Goal: Task Accomplishment & Management: Use online tool/utility

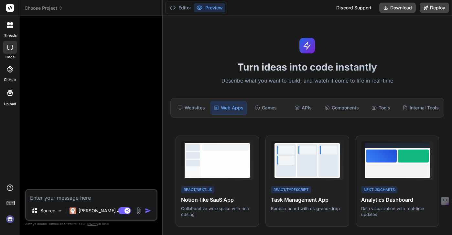
click at [51, 6] on span "Choose Project" at bounding box center [44, 8] width 39 height 6
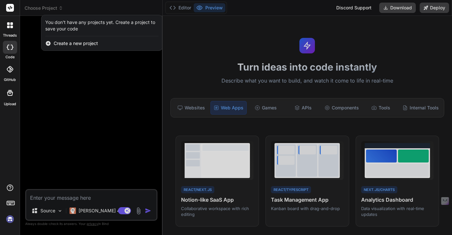
click at [95, 139] on div at bounding box center [226, 117] width 452 height 235
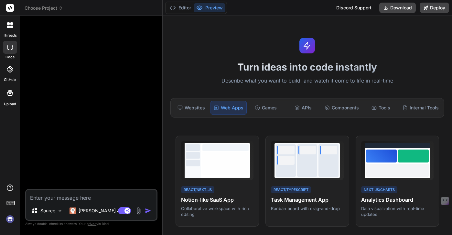
click at [10, 28] on div at bounding box center [10, 25] width 14 height 14
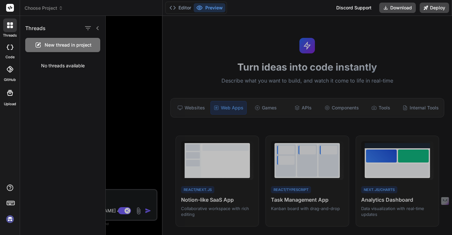
click at [62, 68] on div "No threads available" at bounding box center [62, 65] width 85 height 17
click at [11, 47] on icon at bounding box center [10, 47] width 6 height 5
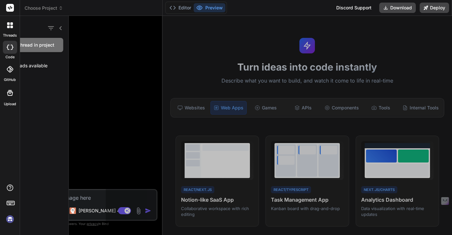
type textarea "x"
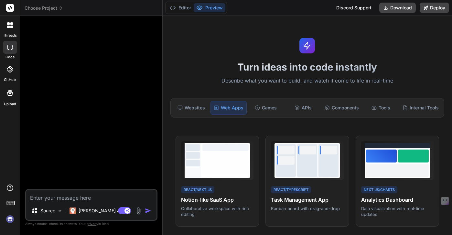
click at [11, 71] on icon at bounding box center [9, 69] width 6 height 6
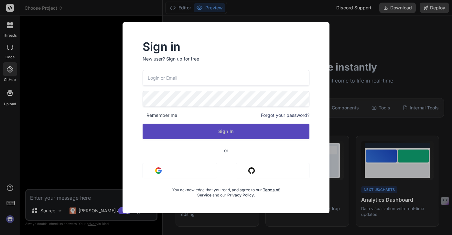
drag, startPoint x: 163, startPoint y: 170, endPoint x: 171, endPoint y: 130, distance: 40.3
click at [170, 134] on div "Remember me Forgot your password? Sign In or Sign in with Google Sign in with G…" at bounding box center [226, 134] width 167 height 128
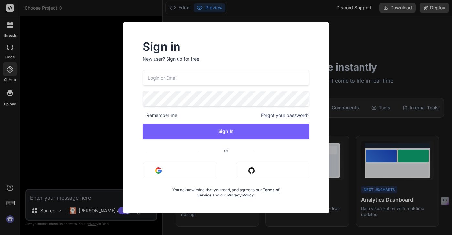
click at [171, 74] on input "email" at bounding box center [226, 78] width 167 height 16
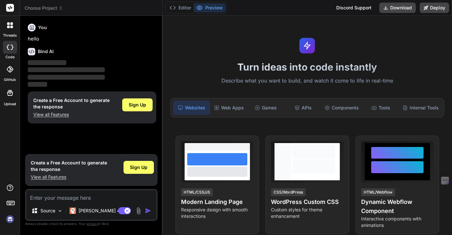
click at [9, 9] on rect at bounding box center [10, 8] width 8 height 8
type textarea "x"
click at [36, 29] on div "You" at bounding box center [92, 28] width 128 height 8
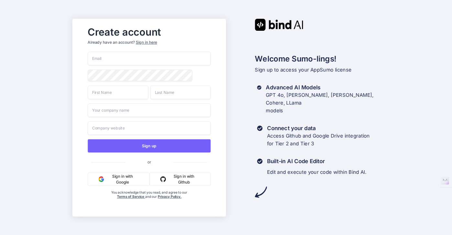
click at [138, 57] on input "email" at bounding box center [149, 59] width 123 height 14
type input "[EMAIL_ADDRESS][DOMAIN_NAME]"
type input "[PERSON_NAME]"
type input "Kaufman"
type input "John Kaufman Realtor Platinum Real Estate"
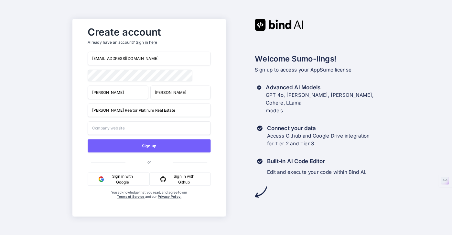
type input "John Kaufman Realtor Platinum Real Estate"
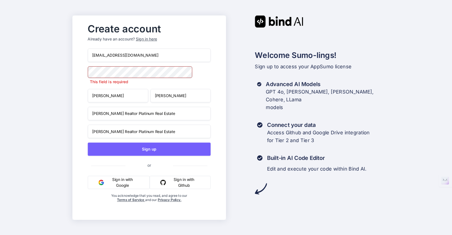
click at [134, 183] on button "Sign in with Google" at bounding box center [119, 182] width 62 height 13
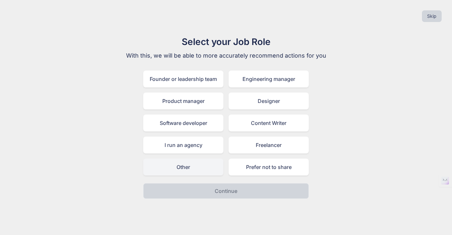
click at [178, 163] on div "Other" at bounding box center [183, 167] width 80 height 17
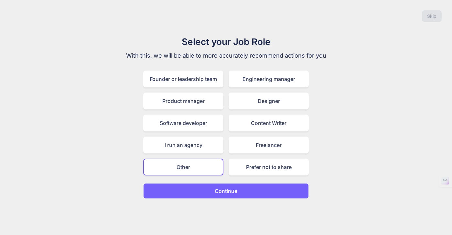
click at [229, 198] on button "Continue" at bounding box center [226, 191] width 166 height 16
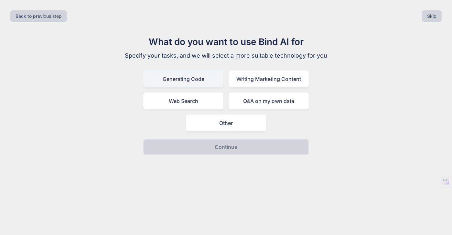
click at [181, 76] on div "Generating Code" at bounding box center [183, 79] width 80 height 17
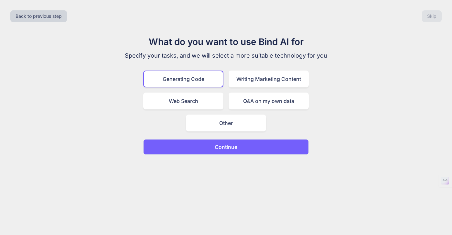
click at [215, 147] on p "Continue" at bounding box center [226, 147] width 23 height 8
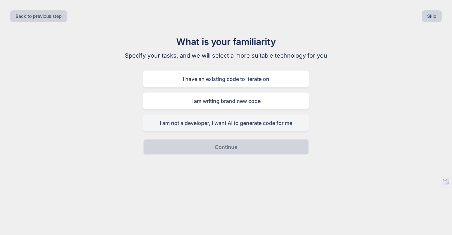
click at [223, 125] on div "I am not a developer, I want AI to generate code for me" at bounding box center [226, 123] width 166 height 17
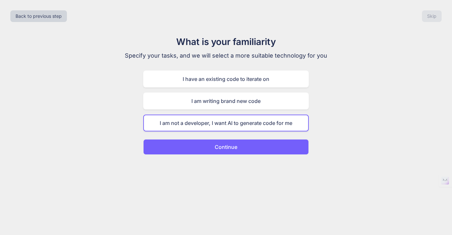
click at [230, 146] on p "Continue" at bounding box center [226, 147] width 23 height 8
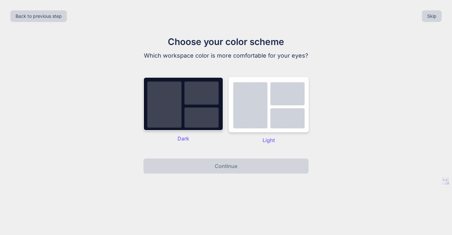
click at [191, 107] on img at bounding box center [183, 104] width 80 height 54
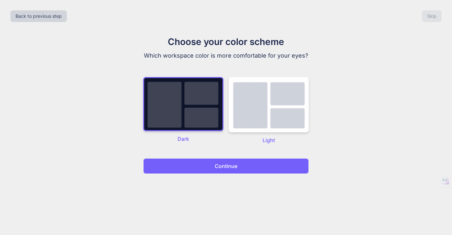
click at [231, 169] on p "Continue" at bounding box center [226, 166] width 23 height 8
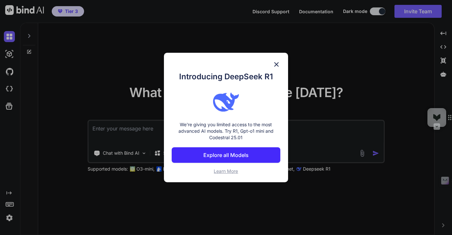
click at [224, 170] on span "Learn More" at bounding box center [226, 171] width 24 height 6
click at [277, 63] on img at bounding box center [277, 65] width 8 height 8
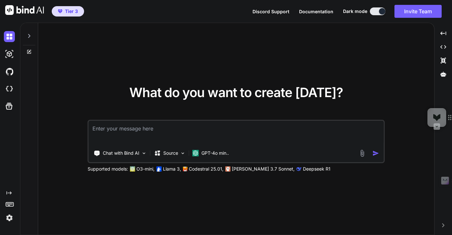
click at [145, 132] on textarea at bounding box center [236, 133] width 295 height 24
click at [146, 153] on img at bounding box center [144, 153] width 6 height 6
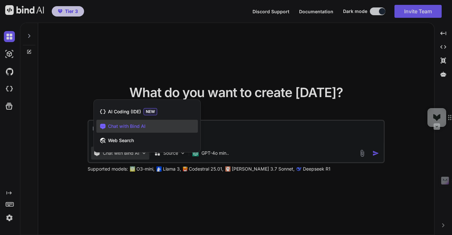
click at [230, 127] on div at bounding box center [226, 117] width 452 height 235
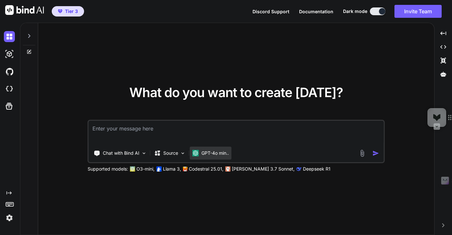
click at [213, 154] on p "GPT-4o min.." at bounding box center [216, 153] width 28 height 6
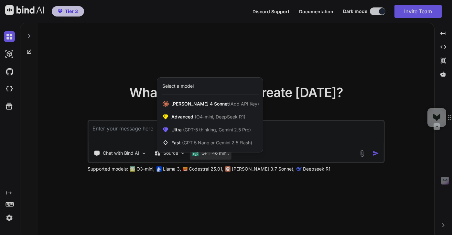
click at [185, 61] on div at bounding box center [226, 117] width 452 height 235
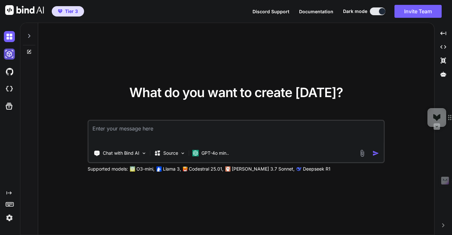
click at [5, 55] on img at bounding box center [9, 54] width 11 height 11
type textarea "x"
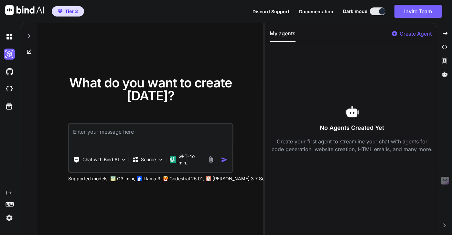
click at [115, 127] on textarea at bounding box center [150, 136] width 163 height 24
paste textarea "Multi-Tenant Rental Management SaaS Goal: Build a cloud-based, multi-tenant Saa…"
type textarea "Multi-Tenant Rental Management SaaS Goal: Build a cloud-based, multi-tenant Saa…"
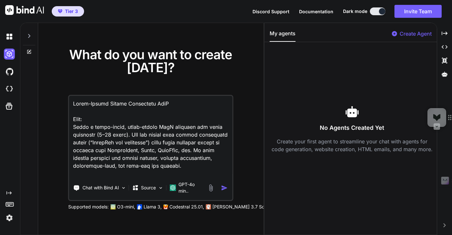
scroll to position [1500, 0]
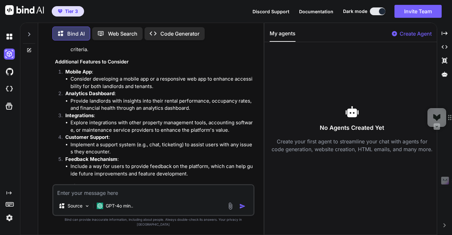
scroll to position [973, 0]
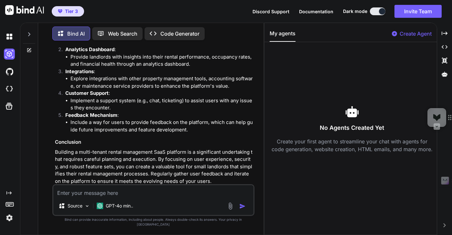
click at [82, 190] on p "Open in Editor" at bounding box center [76, 193] width 31 height 6
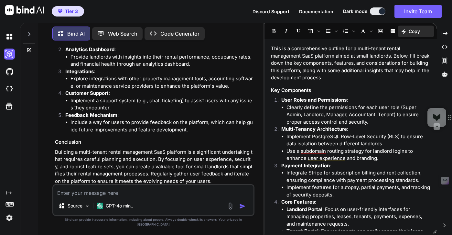
click at [167, 35] on p "Code Generator" at bounding box center [180, 34] width 39 height 8
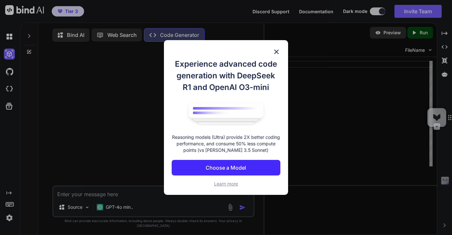
click at [222, 171] on p "Choose a Model" at bounding box center [226, 168] width 40 height 8
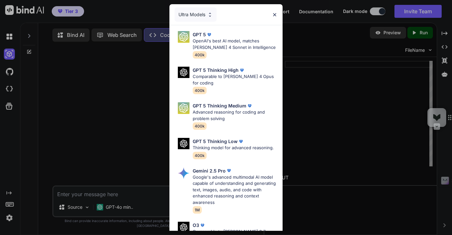
click at [208, 12] on img at bounding box center [210, 15] width 6 height 6
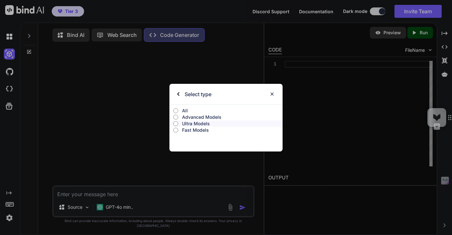
click at [190, 121] on p "Ultra Models" at bounding box center [232, 123] width 101 height 6
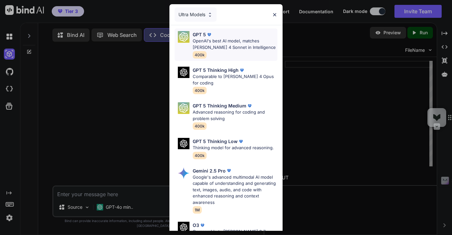
click at [221, 48] on p "OpenAI's best AI model, matches Claude 4 Sonnet in Intelligence" at bounding box center [235, 44] width 85 height 13
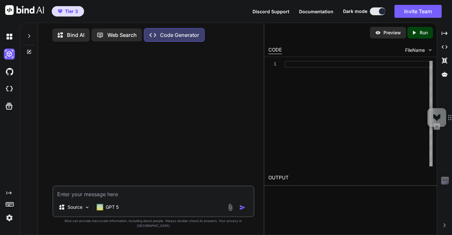
click at [77, 198] on textarea at bounding box center [153, 192] width 200 height 12
paste textarea "Multi-Tenant Rental Management SaaS Goal: Build a cloud-based, multi-tenant Saa…"
type textarea "x"
type textarea "Multi-Tenant Rental Management SaaS Goal: Build a cloud-based, multi-tenant Saa…"
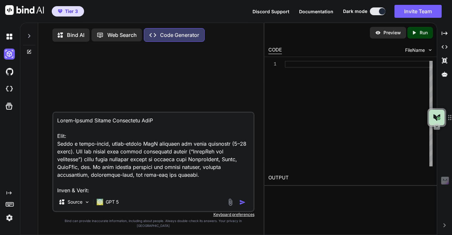
scroll to position [1406, 0]
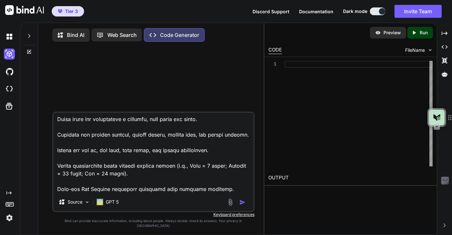
type textarea "x"
type textarea "Multi-Tenant Rental Management SaaS Goal: Build a cloud-based, multi-tenant Saa…"
click at [243, 206] on img "button" at bounding box center [242, 202] width 6 height 6
type textarea "x"
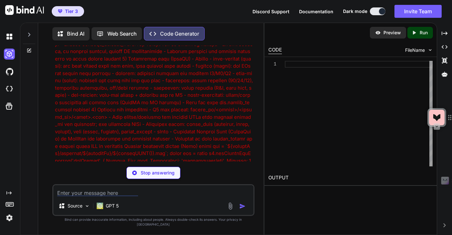
scroll to position [1505, 0]
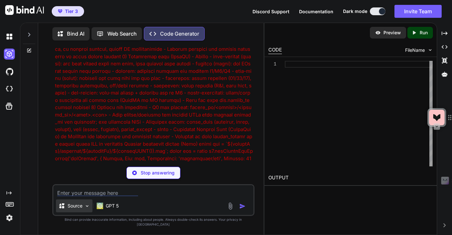
click at [83, 211] on div "Source" at bounding box center [74, 205] width 37 height 13
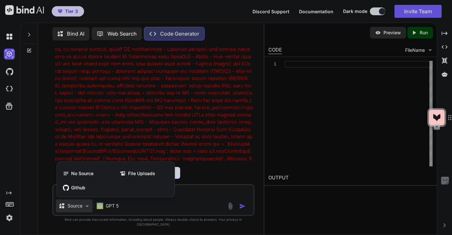
click at [217, 144] on div at bounding box center [226, 117] width 452 height 235
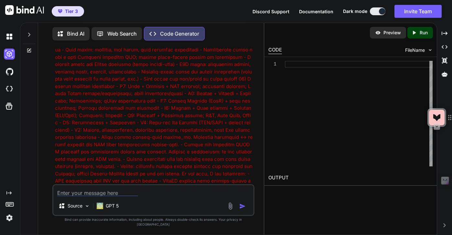
scroll to position [1896, 0]
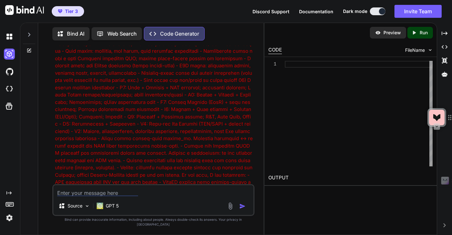
scroll to position [1897, 0]
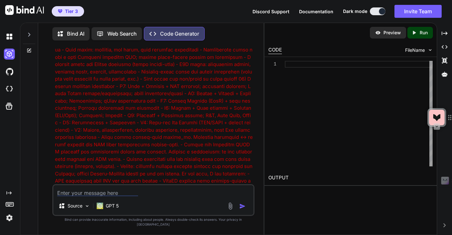
click at [290, 172] on h2 "OUTPUT" at bounding box center [351, 177] width 172 height 15
click at [312, 121] on div at bounding box center [359, 114] width 148 height 106
click at [387, 33] on p "Preview" at bounding box center [392, 32] width 17 height 6
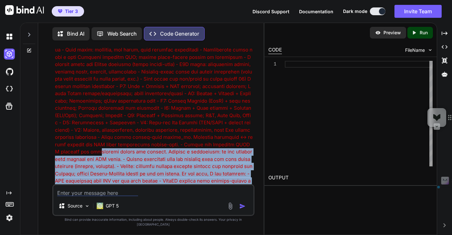
drag, startPoint x: 81, startPoint y: 124, endPoint x: 144, endPoint y: 173, distance: 80.1
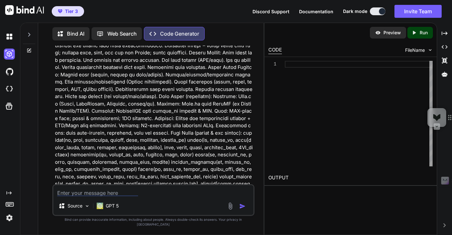
scroll to position [0, 0]
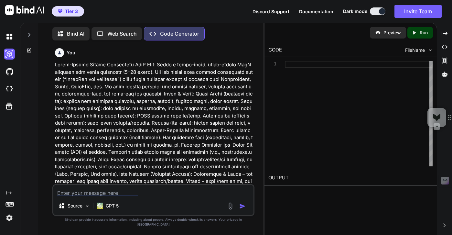
click at [28, 7] on img at bounding box center [24, 10] width 39 height 10
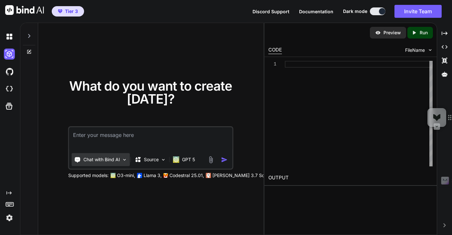
click at [128, 156] on div "Chat with Bind AI" at bounding box center [101, 159] width 58 height 13
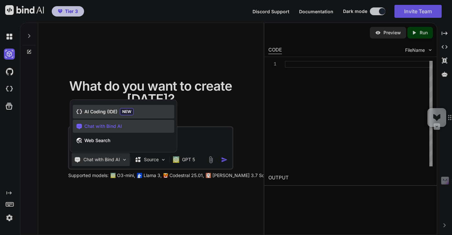
click at [111, 111] on span "AI Coding (IDE)" at bounding box center [100, 111] width 33 height 6
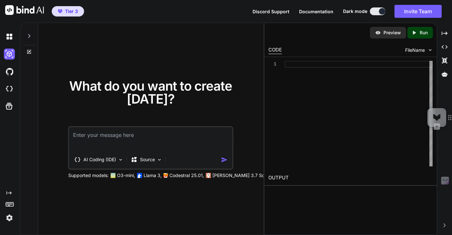
click at [117, 131] on textarea at bounding box center [150, 139] width 163 height 24
paste textarea "Multi-Tenant Rental Management SaaS Goal: Build a cloud-based, multi-tenant Saa…"
type textarea "x"
type textarea "Multi-Tenant Rental Management SaaS Goal: Build a cloud-based, multi-tenant Saa…"
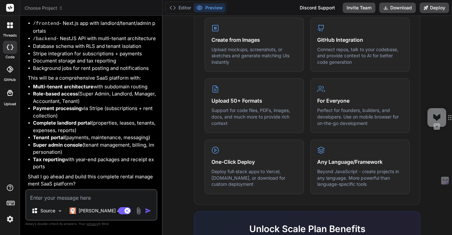
scroll to position [804, 0]
type textarea "x"
click at [64, 194] on textarea at bounding box center [91, 196] width 130 height 12
type textarea "y"
type textarea "x"
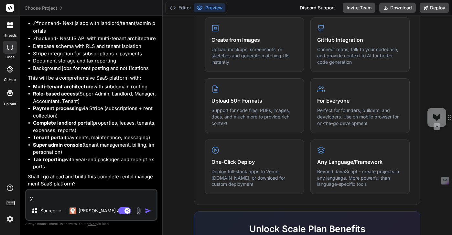
type textarea "ye"
type textarea "x"
type textarea "yes"
type textarea "x"
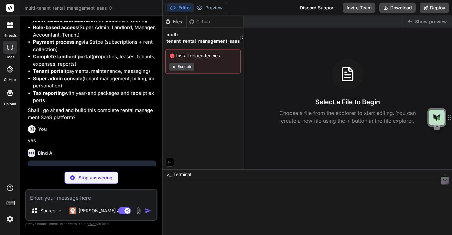
scroll to position [871, 0]
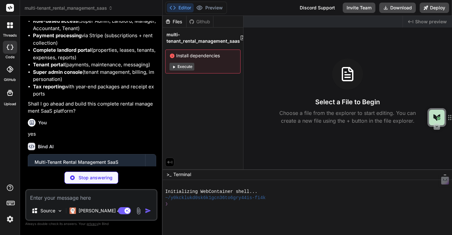
click at [176, 68] on button "Execute" at bounding box center [182, 67] width 25 height 8
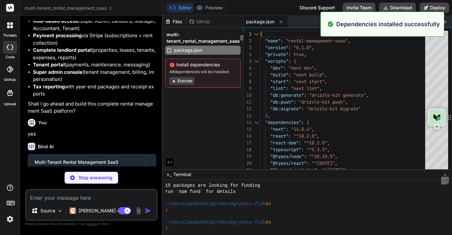
scroll to position [68, 0]
type textarea "x"
type textarea "}; module.exports = nextConfig;"
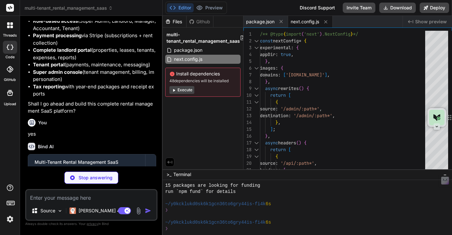
type textarea "x"
type textarea "animation: { "accordion-down": "accordion-down 0.2s ease-out", "accordion-up": …"
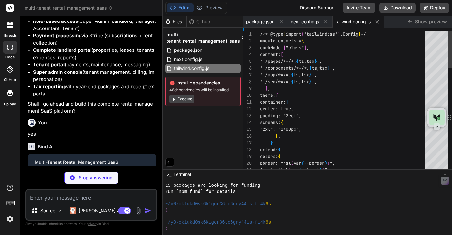
click at [184, 89] on span "48 dependencies will be installed" at bounding box center [203, 89] width 67 height 5
type textarea "x"
type textarea "module.exports = { plugins: { tailwindcss: {}, autoprefixer: {}, }, }"
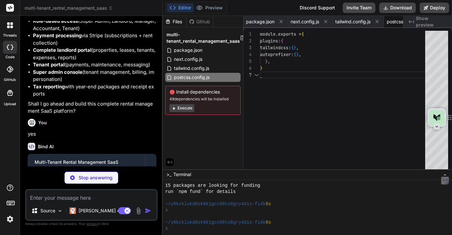
scroll to position [41, 0]
type textarea "x"
type textarea ""exclude": ["node_modules"] }"
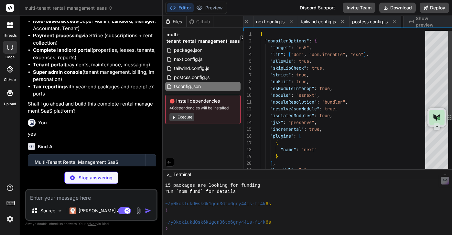
scroll to position [14, 0]
click at [180, 109] on span "48 dependencies will be installed" at bounding box center [203, 108] width 67 height 5
type textarea "x"
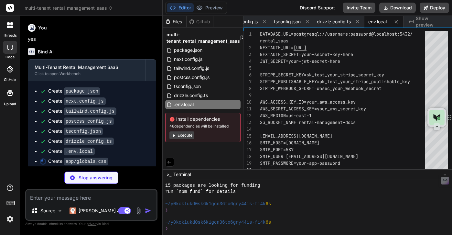
scroll to position [975, 0]
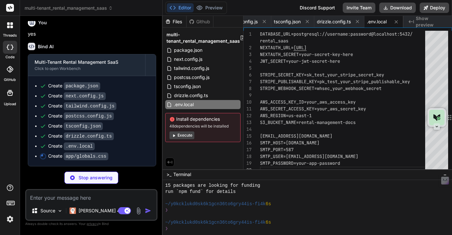
type textarea "x"
type textarea "@layer base { * { @apply border-border; } body { @apply bg-background text-fore…"
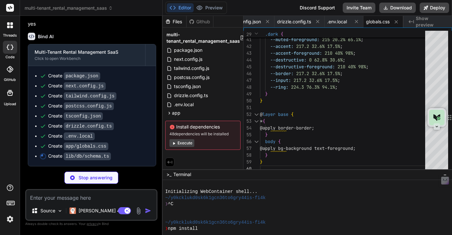
scroll to position [0, 0]
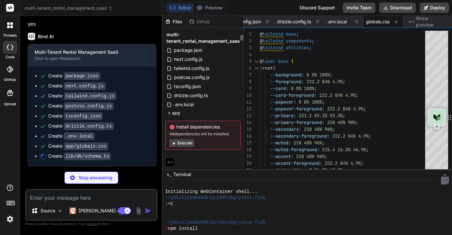
type textarea "x"
type textarea "tenant: one(tenants, { fields: [applications.tenantId], references: [tenants.id…"
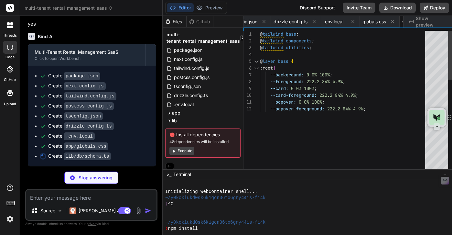
type textarea "x"
type textarea "export const db = drizzle(client, { schema });"
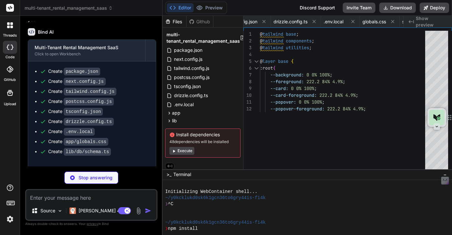
type textarea "x"
type textarea "const percentageFee = rentAmount * 0.05; // 5% of rent return Math.min(baseLate…"
type textarea "x"
type textarea "return null; } export function getUserFromRequest(request: NextRequest): JWTPay…"
type textarea "x"
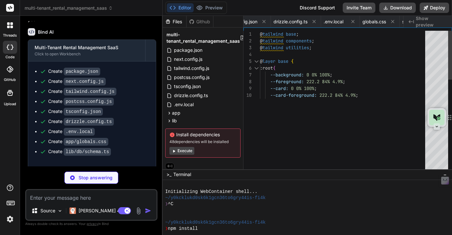
type textarea "return await bcrypt.compare(password, hashedPassword); }"
type textarea "x"
type textarea "): Promise<void> { await sendEmail({ to: email, subject: 'Maintenance Request U…"
type textarea "x"
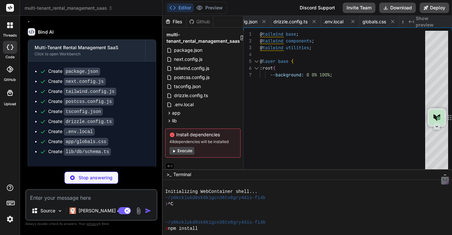
type textarea "x"
type textarea "export { Input }"
type textarea "x"
type textarea "ref={ref} className={cn("flex items-center p-6 pt-0", className)} {...props} />…"
type textarea "x"
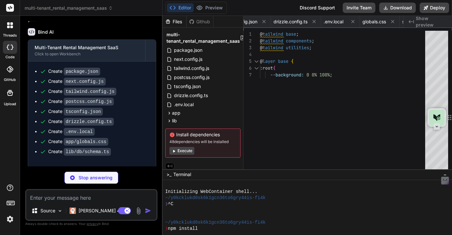
type textarea "{...props} /> )) Label.displayName = LabelPrimitive.Root.displayName export { L…"
type textarea "x"
type textarea "SelectScrollUpButton, SelectScrollDownButton, }"
type textarea "x"
type textarea "export { Textarea }"
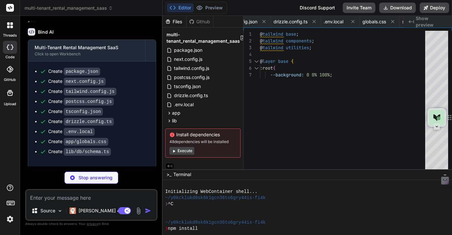
type textarea "x"
type textarea "TabsContent.displayName = TabsPrimitive.Content.displayName export { Tabs, Tabs…"
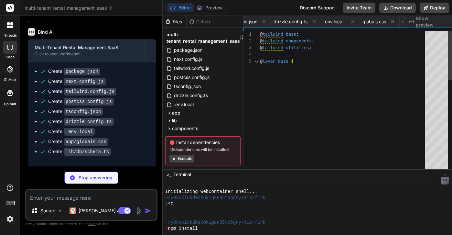
type textarea "x"
type textarea "DialogHeader, DialogFooter, DialogTitle, DialogDescription, }"
type textarea "x"
type textarea ") } export { Badge, badgeVariants }"
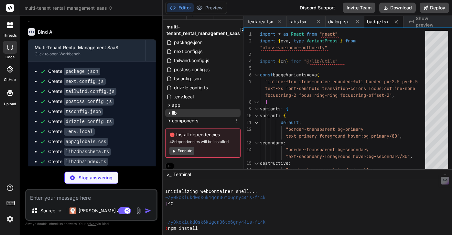
scroll to position [12, 0]
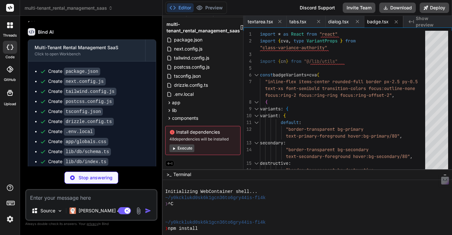
type textarea "x"
type textarea "TableRow, TableCell, TableCaption, }"
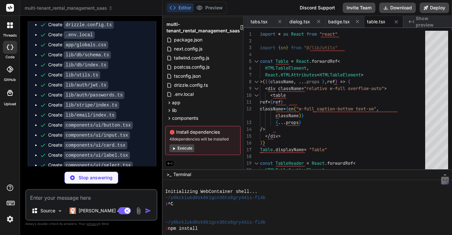
scroll to position [1153, 0]
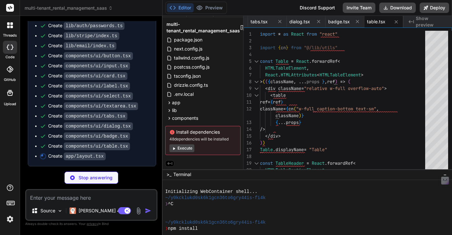
type textarea "x"
type textarea ") }"
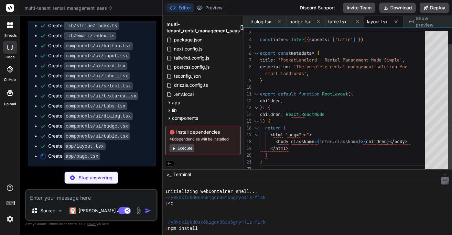
scroll to position [14, 0]
type textarea "x"
type textarea "<p>&copy; 2024 PocketLandlord. All rights reserved.</p> </div> </div> </footer>…"
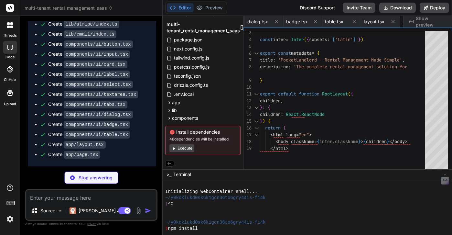
type textarea "x"
type textarea "</div> </div> ) }"
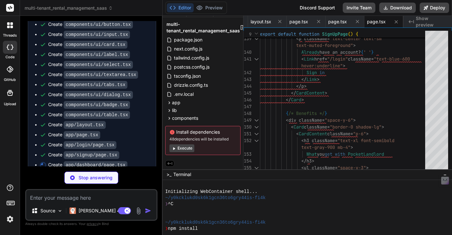
scroll to position [1193, 0]
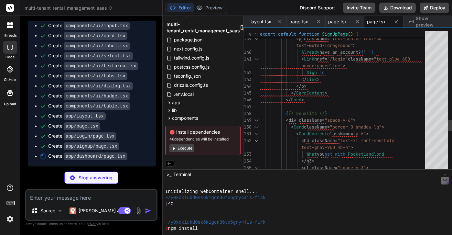
type textarea "x"
type textarea ") }"
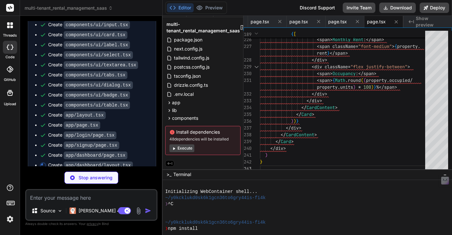
scroll to position [1203, 0]
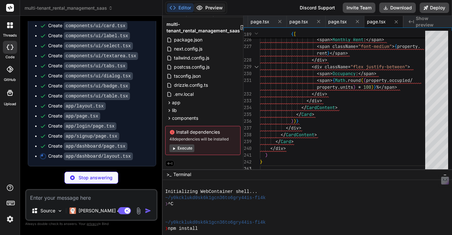
click at [213, 6] on button "Preview" at bounding box center [210, 7] width 32 height 9
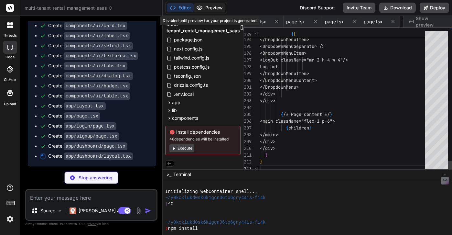
scroll to position [0, 1109]
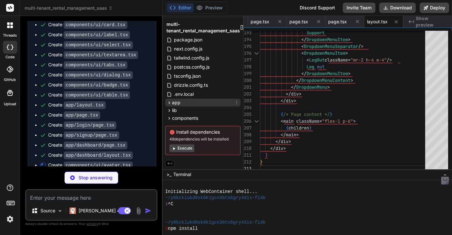
type textarea "x"
type textarea "export { Avatar, AvatarImage, AvatarFallback }"
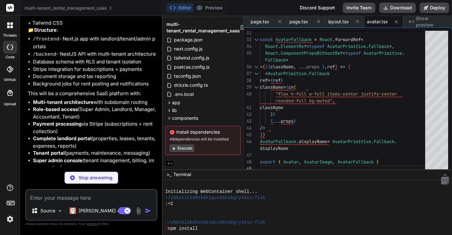
scroll to position [783, 0]
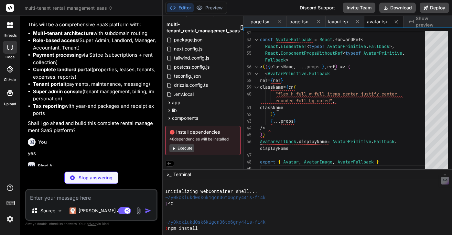
type textarea "x"
type textarea "DropdownMenuShortcut, DropdownMenuGroup, DropdownMenuPortal, DropdownMenuSub, D…"
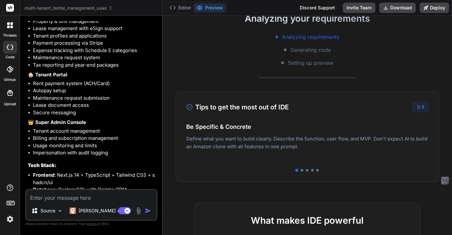
scroll to position [112, 0]
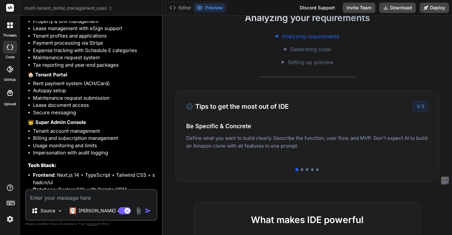
click at [302, 171] on div "Tips to get the most out of IDE 1 / 5 Be Specific & Concrete Define what you wa…" at bounding box center [308, 136] width 264 height 91
click at [373, 139] on div "Easy Deployment Deploy your Next.js and React projects to Vercel. For Node.js b…" at bounding box center [307, 142] width 242 height 28
click at [423, 109] on div "1 / 5" at bounding box center [421, 106] width 16 height 10
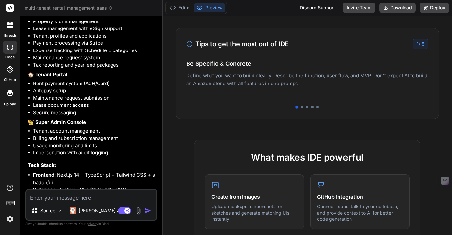
scroll to position [150, 0]
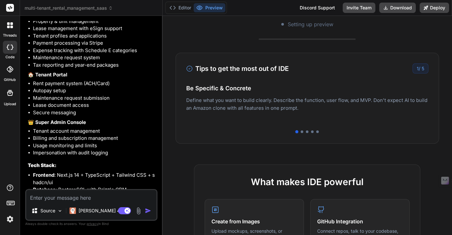
click at [193, 62] on div "Tips to get the most out of IDE 1 / 5 Be Specific & Concrete Define what you wa…" at bounding box center [308, 98] width 264 height 91
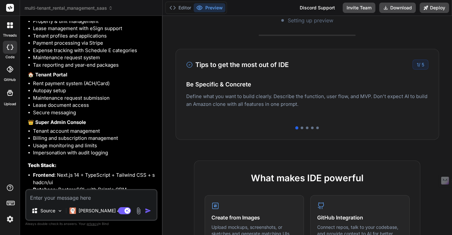
scroll to position [158, 0]
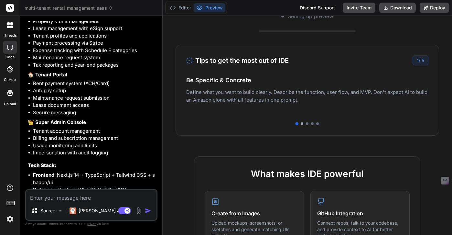
click at [303, 124] on div at bounding box center [302, 123] width 3 height 3
click at [308, 124] on div at bounding box center [307, 123] width 3 height 3
type textarea "x"
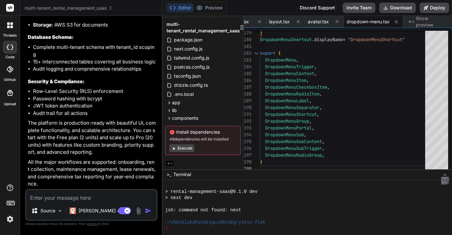
scroll to position [240, 0]
click at [178, 103] on span "app" at bounding box center [176, 102] width 8 height 6
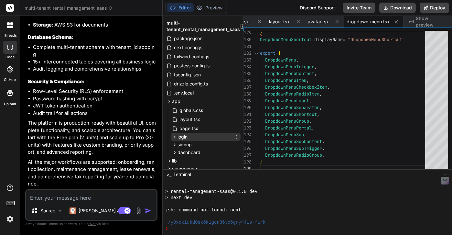
click at [189, 139] on div "login" at bounding box center [206, 137] width 70 height 8
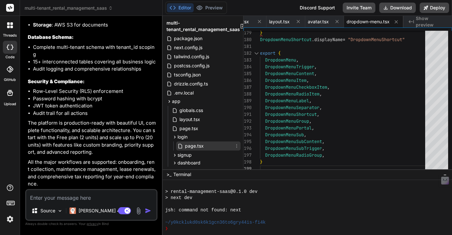
click at [191, 148] on span "page.tsx" at bounding box center [194, 146] width 20 height 8
type textarea "</div> </div> ) }"
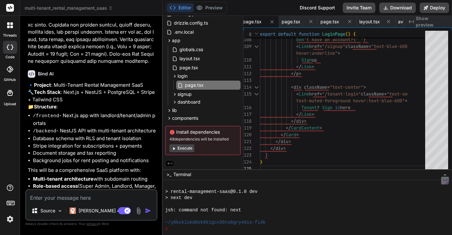
scroll to position [682, 0]
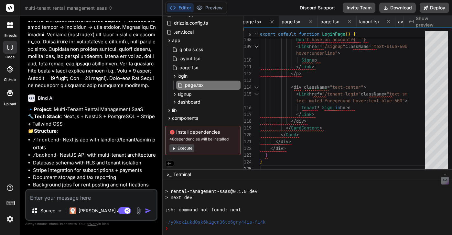
click at [416, 23] on span "Show preview" at bounding box center [431, 21] width 31 height 13
click at [186, 147] on button "Execute" at bounding box center [182, 148] width 25 height 8
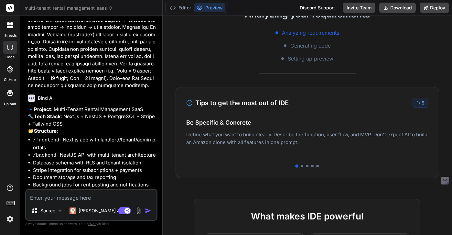
scroll to position [121, 0]
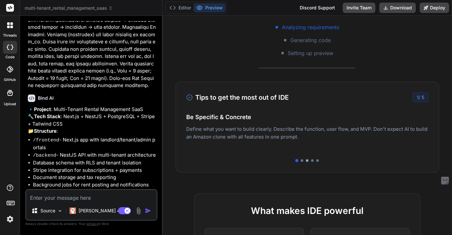
click at [308, 161] on div at bounding box center [307, 160] width 3 height 3
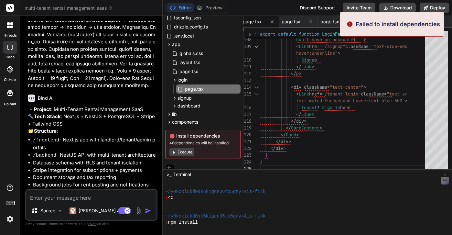
type textarea "x"
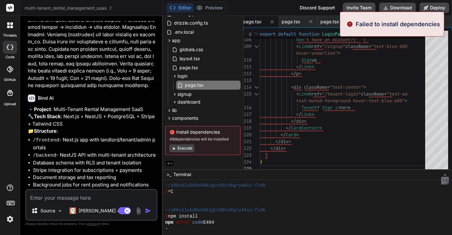
scroll to position [338, 0]
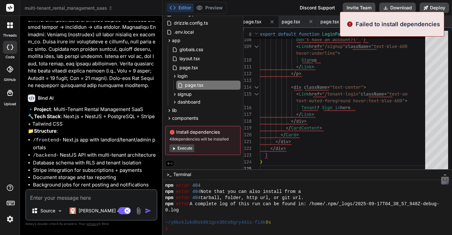
click at [356, 28] on div "108 109 110 111 112 113 114 115 116 117 118 119 120 121 122 123 124 125 text-mu…" at bounding box center [348, 98] width 209 height 141
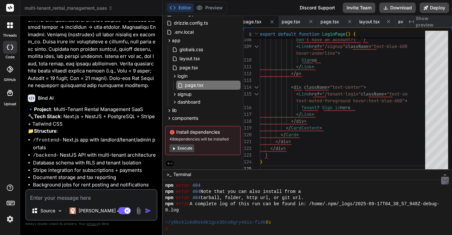
click at [41, 200] on textarea at bounding box center [91, 196] width 130 height 12
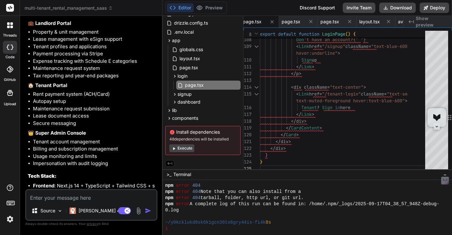
scroll to position [1580, 0]
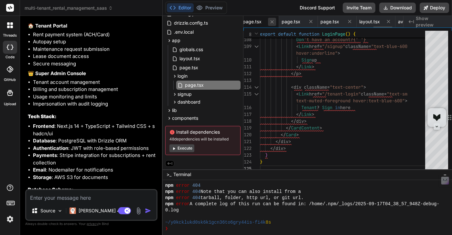
click at [275, 20] on icon at bounding box center [273, 22] width 6 height 6
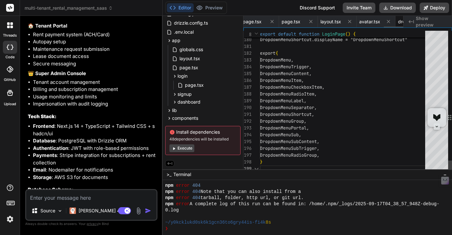
scroll to position [54, 0]
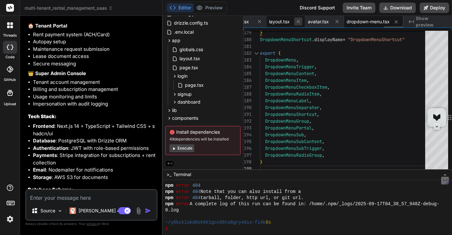
click at [299, 22] on icon at bounding box center [299, 22] width 6 height 6
click at [336, 22] on icon at bounding box center [338, 22] width 6 height 6
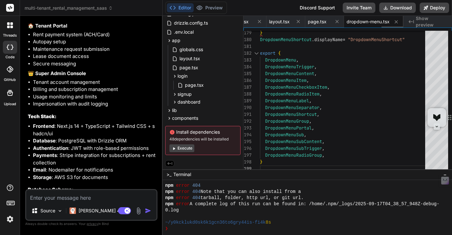
scroll to position [0, 1014]
click at [373, 21] on span "dropdown-menu.tsx" at bounding box center [368, 21] width 43 height 6
click at [283, 21] on span "layout.tsx" at bounding box center [279, 21] width 21 height 6
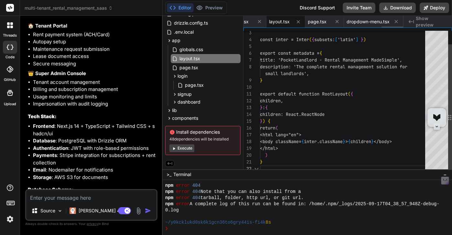
scroll to position [14, 0]
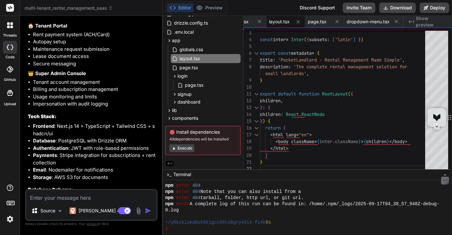
click at [436, 22] on span "Show preview" at bounding box center [431, 21] width 31 height 13
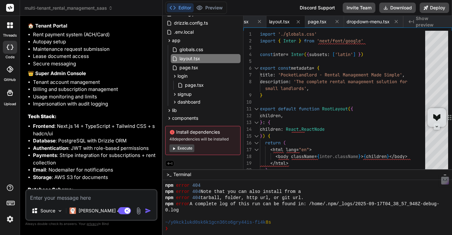
click at [171, 161] on icon at bounding box center [170, 164] width 6 height 6
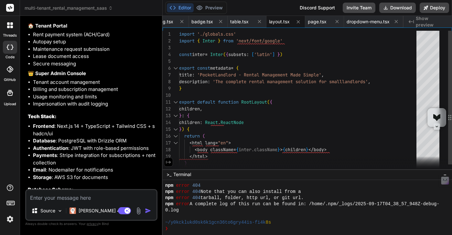
scroll to position [13, 0]
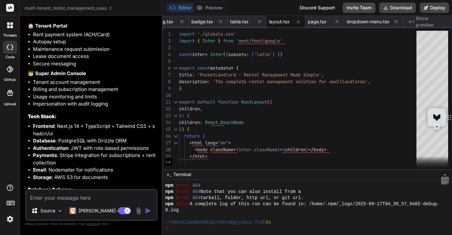
click at [171, 161] on icon at bounding box center [169, 162] width 6 height 6
type textarea ") }"
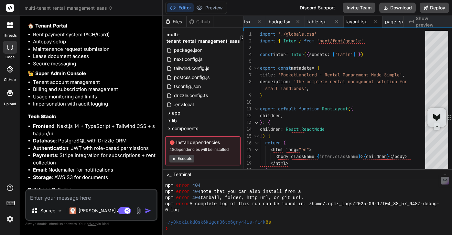
click at [200, 22] on div "Github" at bounding box center [200, 21] width 27 height 6
click at [176, 21] on div "Files" at bounding box center [175, 21] width 24 height 6
click at [182, 9] on button "Editor" at bounding box center [180, 7] width 27 height 9
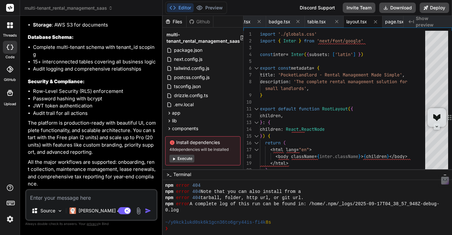
click at [71, 196] on textarea at bounding box center [91, 196] width 130 height 12
type textarea "c"
type textarea "x"
type textarea "ca"
type textarea "x"
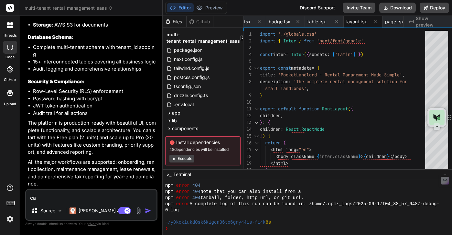
type textarea "can"
type textarea "x"
type textarea "can"
type textarea "x"
type textarea "can y"
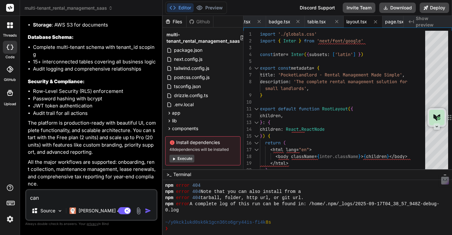
type textarea "x"
type textarea "can yo"
type textarea "x"
type textarea "can you"
type textarea "x"
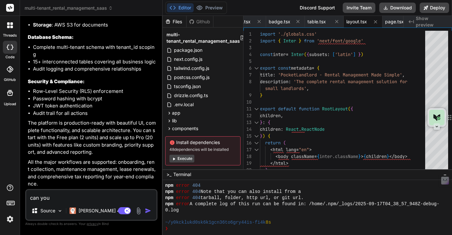
type textarea "can you"
type textarea "x"
type textarea "can you l"
type textarea "x"
type textarea "can you lo"
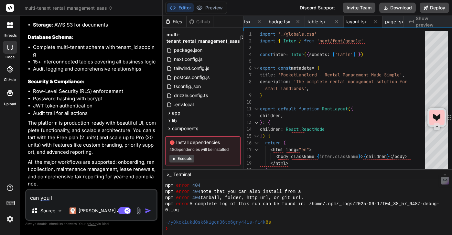
type textarea "x"
type textarea "can you loo"
type textarea "x"
type textarea "can you look"
type textarea "x"
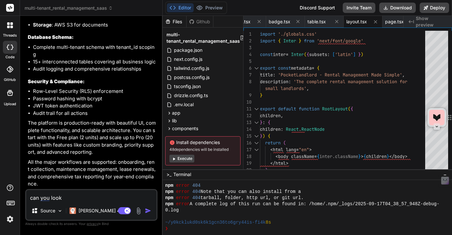
type textarea "can you look"
type textarea "x"
type textarea "can you look i"
type textarea "x"
type textarea "can you look it"
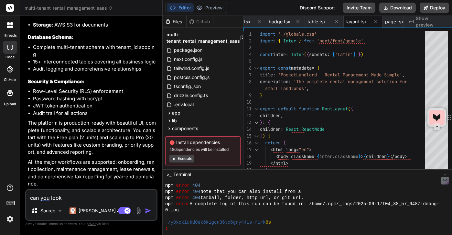
type textarea "x"
type textarea "can you look it"
type textarea "x"
type textarea "can you look it o"
type textarea "x"
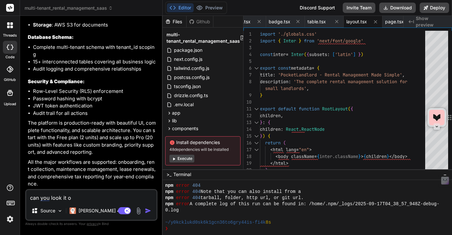
type textarea "can you look it ov"
type textarea "x"
type textarea "can you look it ove"
type textarea "x"
type textarea "can you look it over"
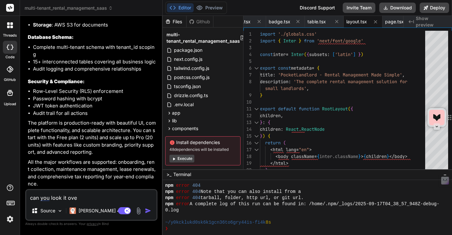
type textarea "x"
type textarea "can you look it over"
type textarea "x"
type textarea "can you look it over a"
type textarea "x"
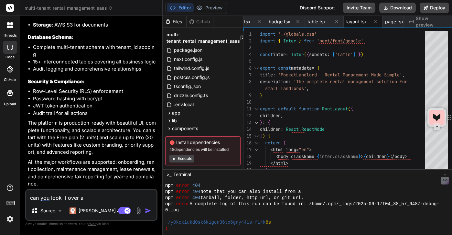
type textarea "can you look it over an"
type textarea "x"
type textarea "can you look it over and"
type textarea "x"
type textarea "can you look it over and"
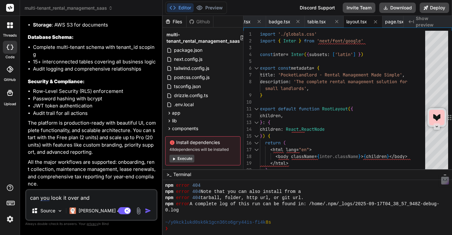
type textarea "x"
type textarea "can you look it over and d"
type textarea "x"
type textarea "can you look it over and de"
type textarea "x"
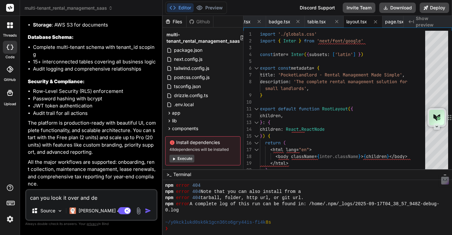
type textarea "can you look it over and deb"
type textarea "x"
type textarea "can you look it over and debu"
type textarea "x"
type textarea "can you look it over and debug"
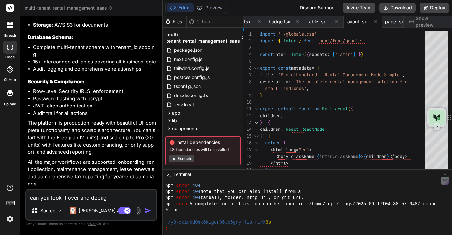
type textarea "x"
type textarea "can you look it over and debug"
type textarea "x"
type textarea "can you look it over and debug -"
type textarea "x"
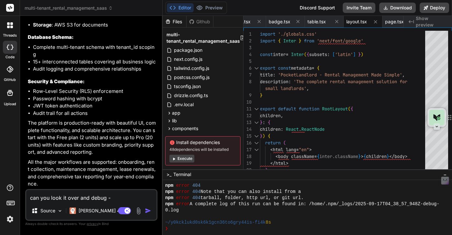
type textarea "can you look it over and debug -"
type textarea "x"
type textarea "can you look it over and debug -"
type textarea "x"
type textarea "can you look it over and debug"
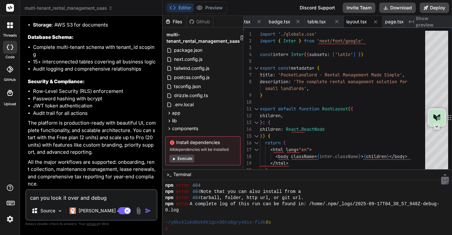
type textarea "x"
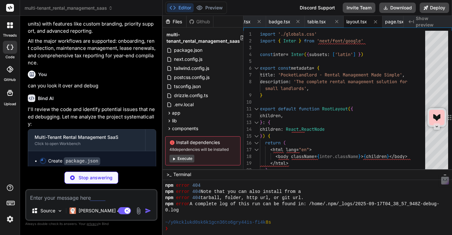
scroll to position [1858, 0]
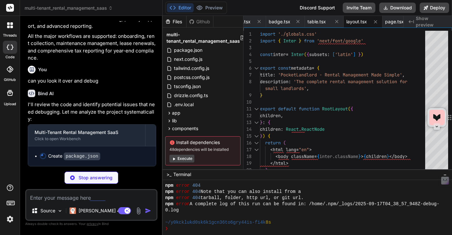
type textarea "x"
type textarea "} }"
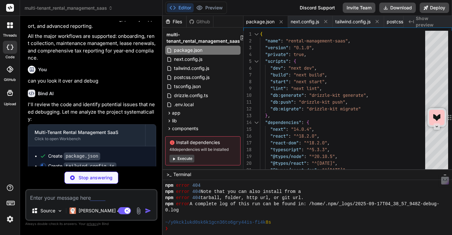
scroll to position [1868, 0]
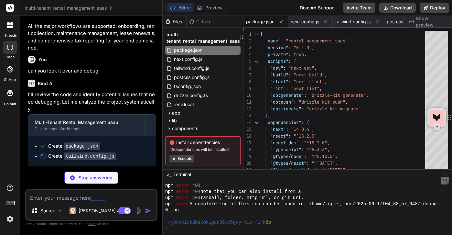
type textarea "x"
type textarea "animation: { "accordion-down": "accordion-down 0.2s ease-out", "accordion-up": …"
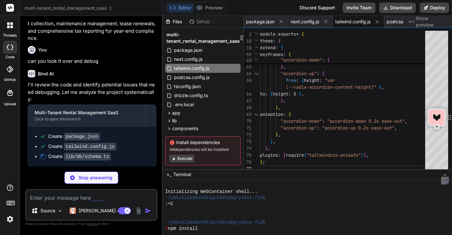
scroll to position [0, 0]
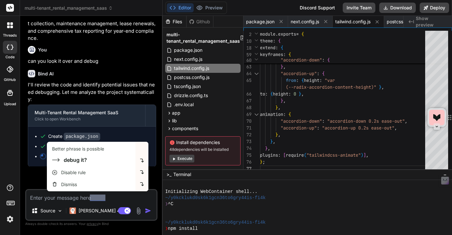
click at [66, 197] on textarea at bounding box center [91, 196] width 130 height 12
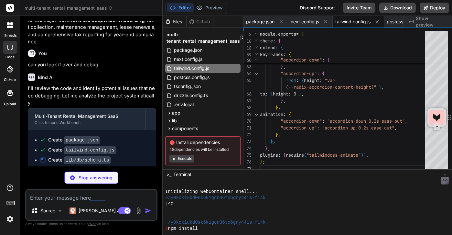
scroll to position [1874, 0]
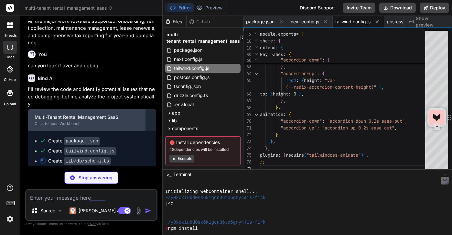
click at [66, 122] on div "Click to open Workbench" at bounding box center [87, 123] width 104 height 5
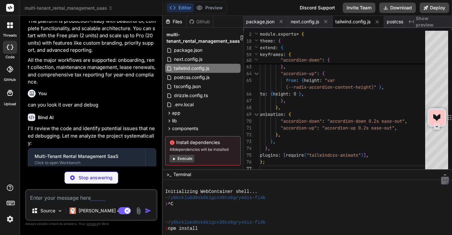
scroll to position [1878, 0]
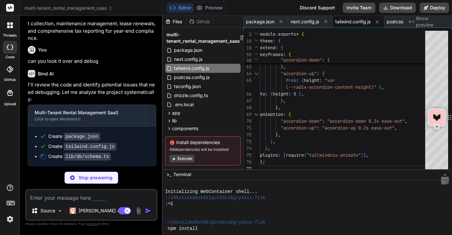
type textarea "x"
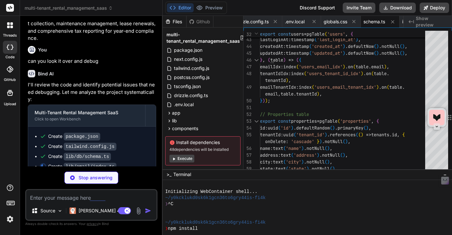
scroll to position [1888, 0]
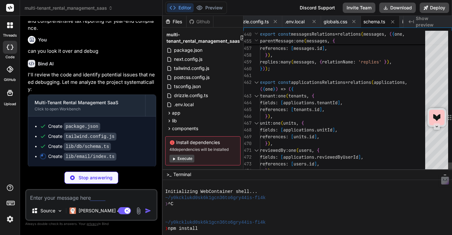
type textarea "x"
type textarea "ticketId, status, notes), }); }"
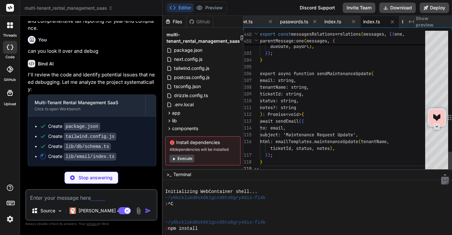
scroll to position [20, 0]
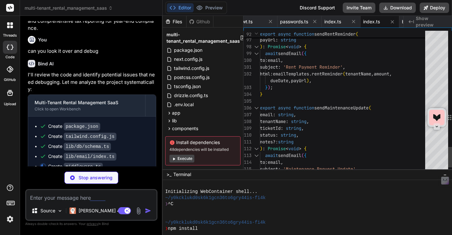
type textarea "x"
type textarea "* - _next/image (image optimization files) * - favicon.ico (favicon file) */ '/…"
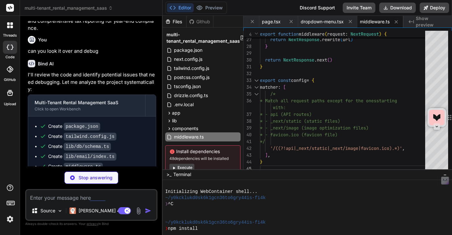
scroll to position [1908, 0]
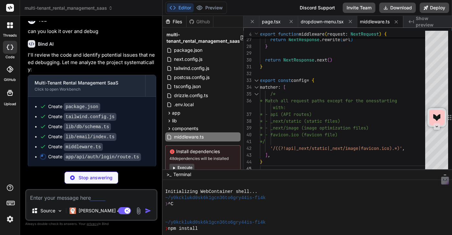
type textarea "x"
type textarea "{ error: 'Internal server error' }, { status: 500 } ); } }"
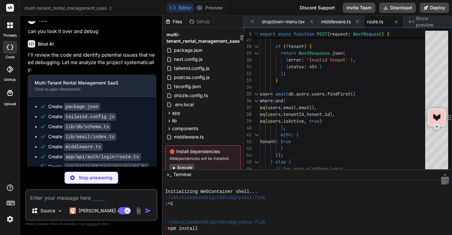
scroll to position [1918, 0]
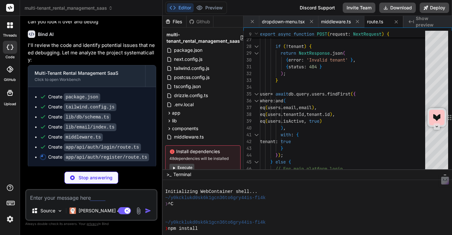
type textarea "x"
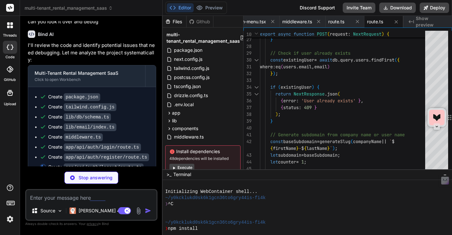
scroll to position [1928, 0]
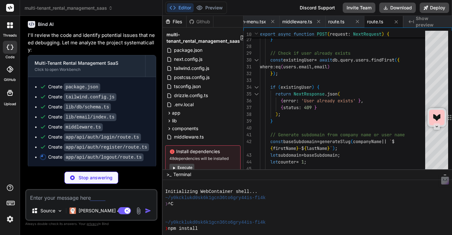
type textarea "x"
type textarea "); } }"
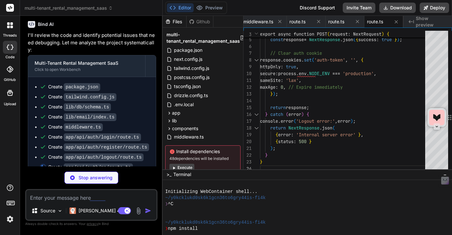
scroll to position [1937, 0]
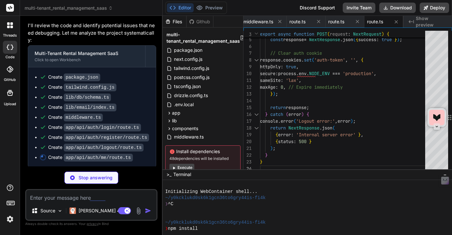
type textarea "x"
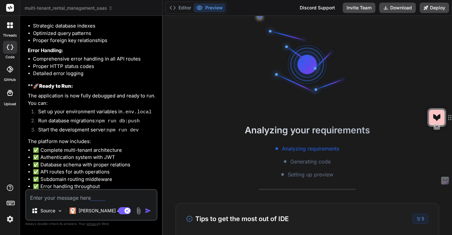
scroll to position [2418, 0]
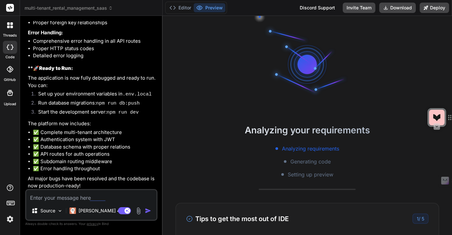
click at [208, 9] on button "Preview" at bounding box center [210, 7] width 32 height 9
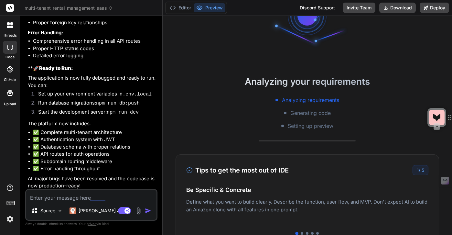
scroll to position [0, 0]
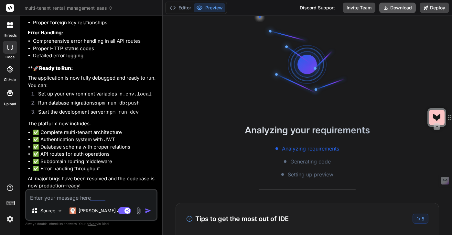
type textarea "x"
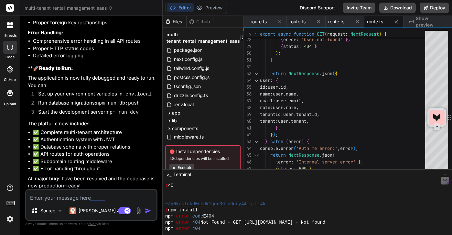
scroll to position [437, 0]
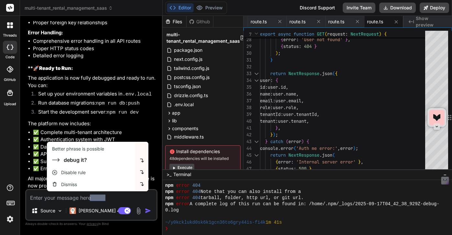
click at [55, 199] on textarea at bounding box center [91, 196] width 130 height 12
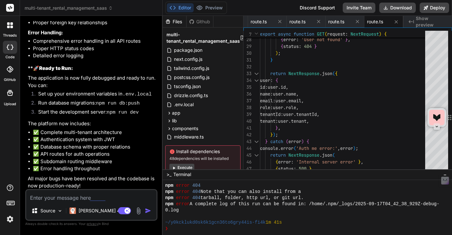
type textarea "p"
type textarea "x"
type textarea "pr"
type textarea "x"
type textarea "pre"
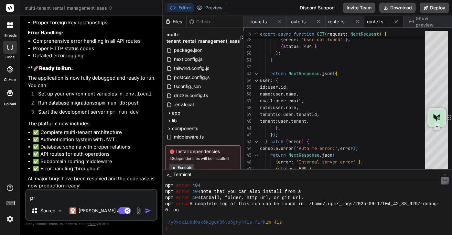
type textarea "x"
type textarea "prev"
type textarea "x"
type textarea "previ"
type textarea "x"
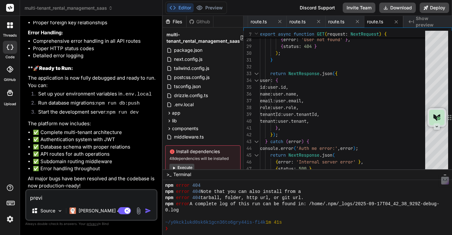
type textarea "previe"
type textarea "x"
type textarea "preview"
type textarea "x"
type textarea "preview"
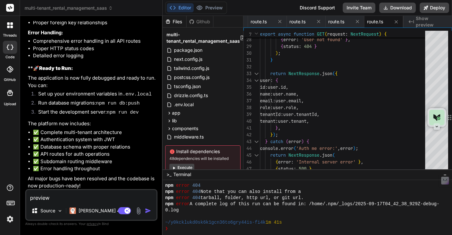
type textarea "x"
type textarea "preview h"
type textarea "x"
type textarea "preview ha"
type textarea "x"
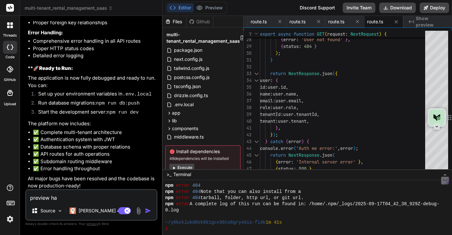
type textarea "preview has"
type textarea "x"
type textarea "preview has"
type textarea "x"
type textarea "preview has v"
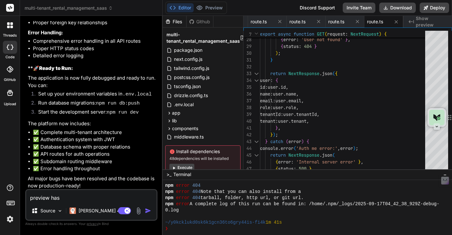
type textarea "x"
type textarea "preview has va"
type textarea "x"
type textarea "preview has v"
type textarea "x"
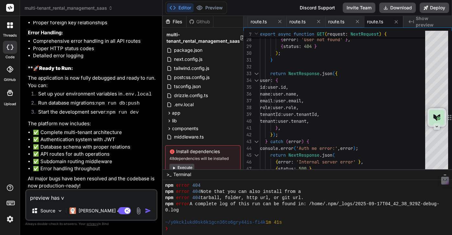
type textarea "preview has"
type textarea "x"
type textarea "preview has f"
type textarea "x"
type textarea "preview has fa"
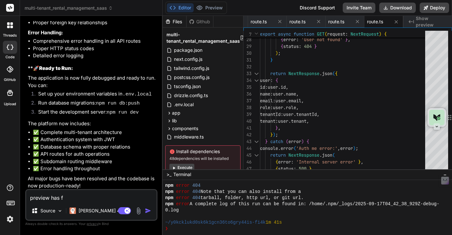
type textarea "x"
type textarea "preview has fai"
type textarea "x"
type textarea "preview has fail"
type textarea "x"
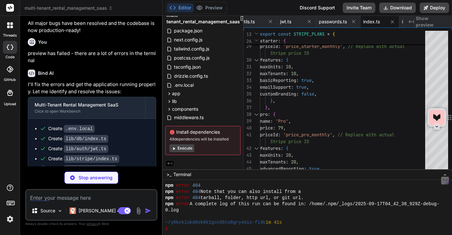
scroll to position [2584, 0]
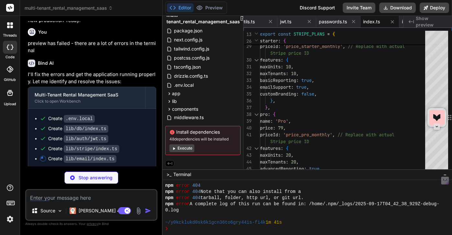
click at [179, 148] on button "Execute" at bounding box center [182, 148] width 25 height 8
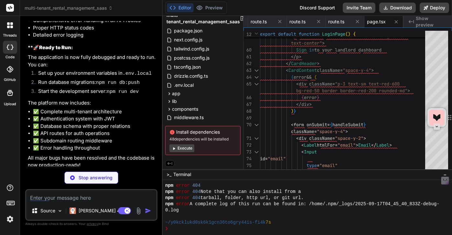
scroll to position [2643, 0]
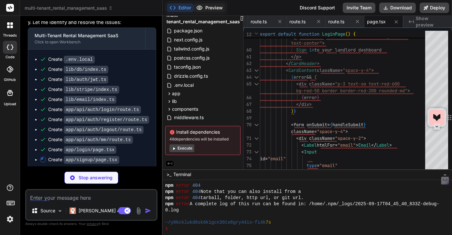
click at [211, 5] on button "Preview" at bounding box center [210, 7] width 32 height 9
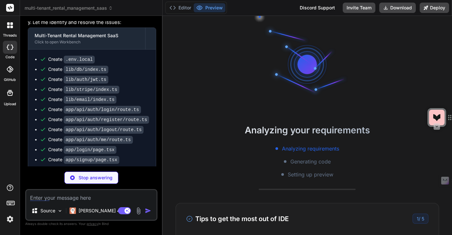
scroll to position [566, 0]
